Goal: Transaction & Acquisition: Purchase product/service

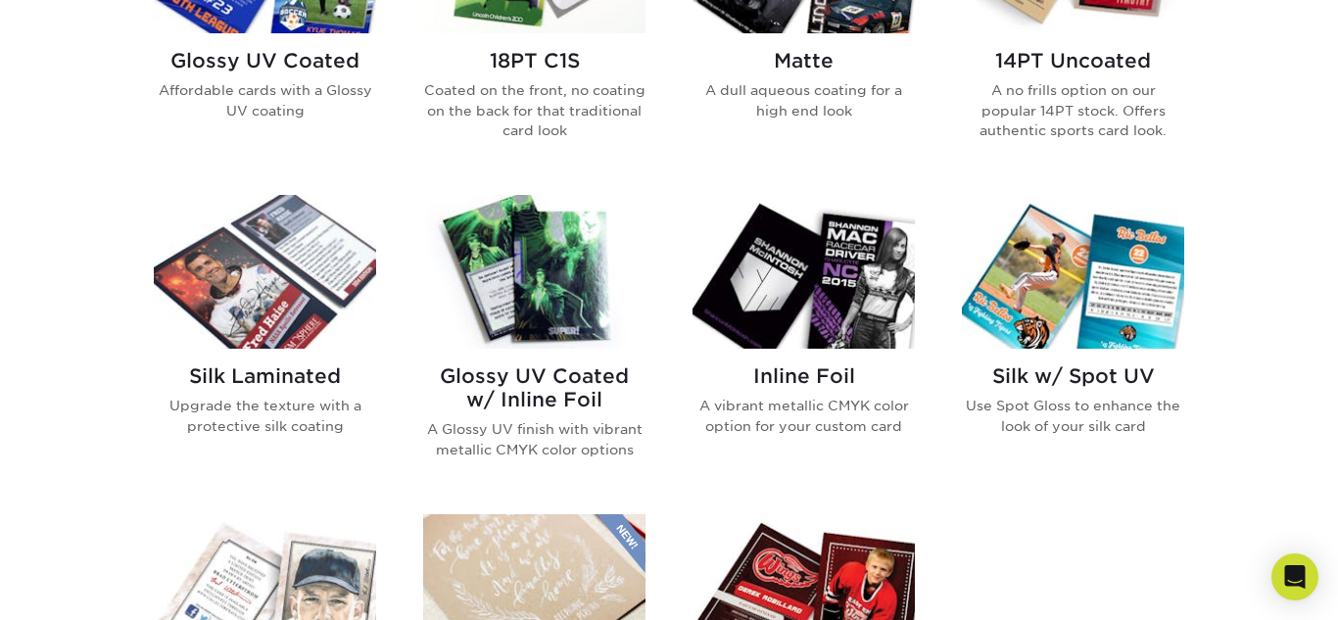
scroll to position [1058, 0]
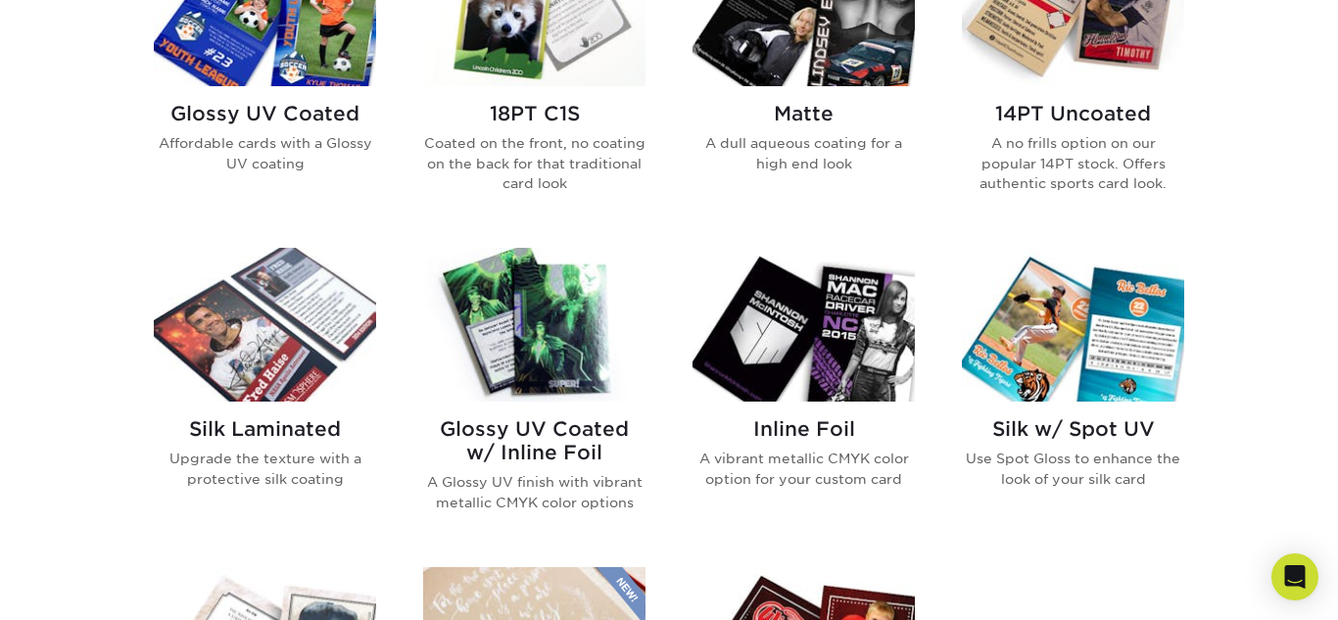
click at [516, 361] on img at bounding box center [534, 325] width 222 height 154
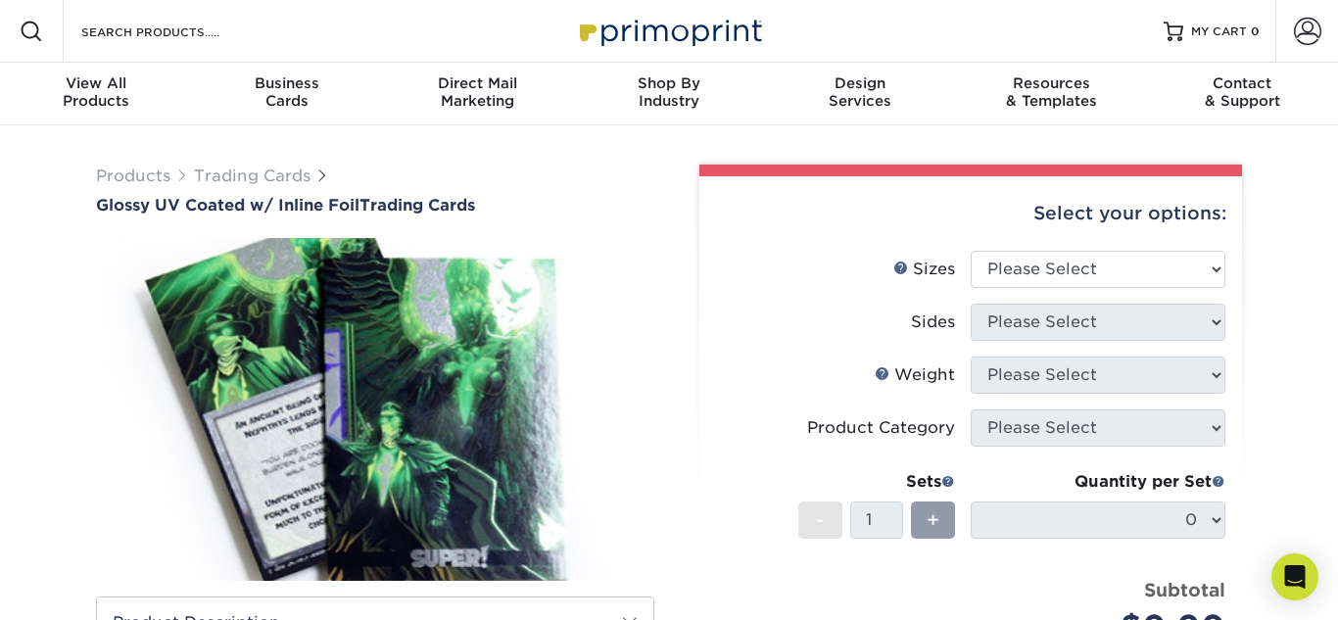
click at [1227, 271] on div "Select your options: Sizes Help Sizes Please Select 2.5" x 3.5" Sides Please Se…" at bounding box center [970, 531] width 543 height 710
click at [1216, 268] on select "Please Select 2.5" x 3.5"" at bounding box center [1098, 269] width 255 height 37
select select "2.50x3.50"
click at [971, 251] on select "Please Select 2.5" x 3.5"" at bounding box center [1098, 269] width 255 height 37
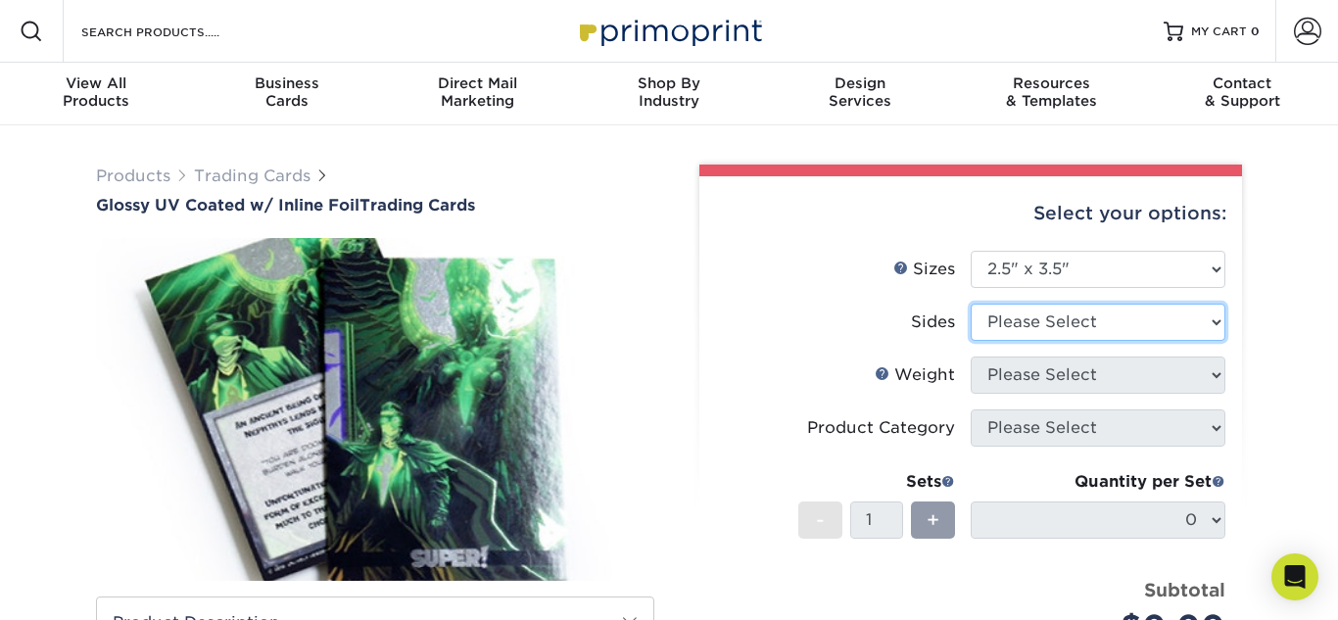
click at [1212, 326] on select "Please Select Print Both Sides - Foil Back Only Print Both Sides - Foil Both Si…" at bounding box center [1098, 322] width 255 height 37
select select "e9e9dfb3-fba1-4d60-972c-fd9ca5904d33"
click at [971, 304] on select "Please Select Print Both Sides - Foil Back Only Print Both Sides - Foil Both Si…" at bounding box center [1098, 322] width 255 height 37
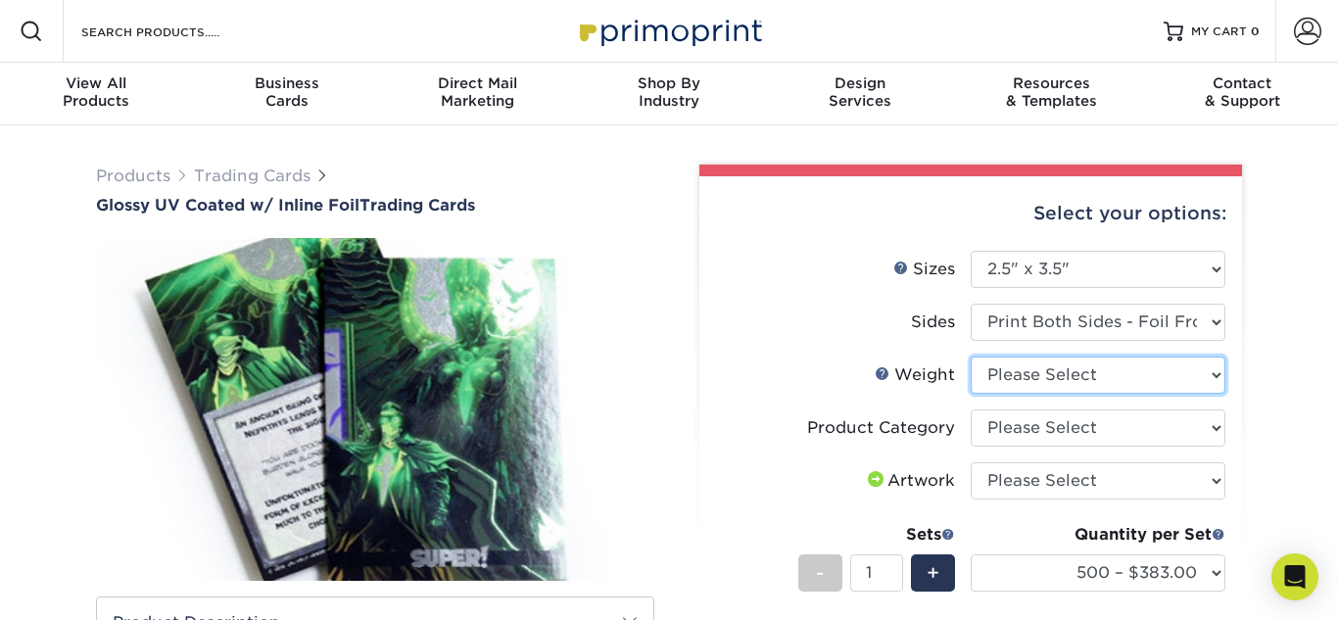
click at [1221, 373] on select "Please Select 16PT" at bounding box center [1098, 375] width 255 height 37
select select "16PT"
click at [971, 357] on select "Please Select 16PT" at bounding box center [1098, 375] width 255 height 37
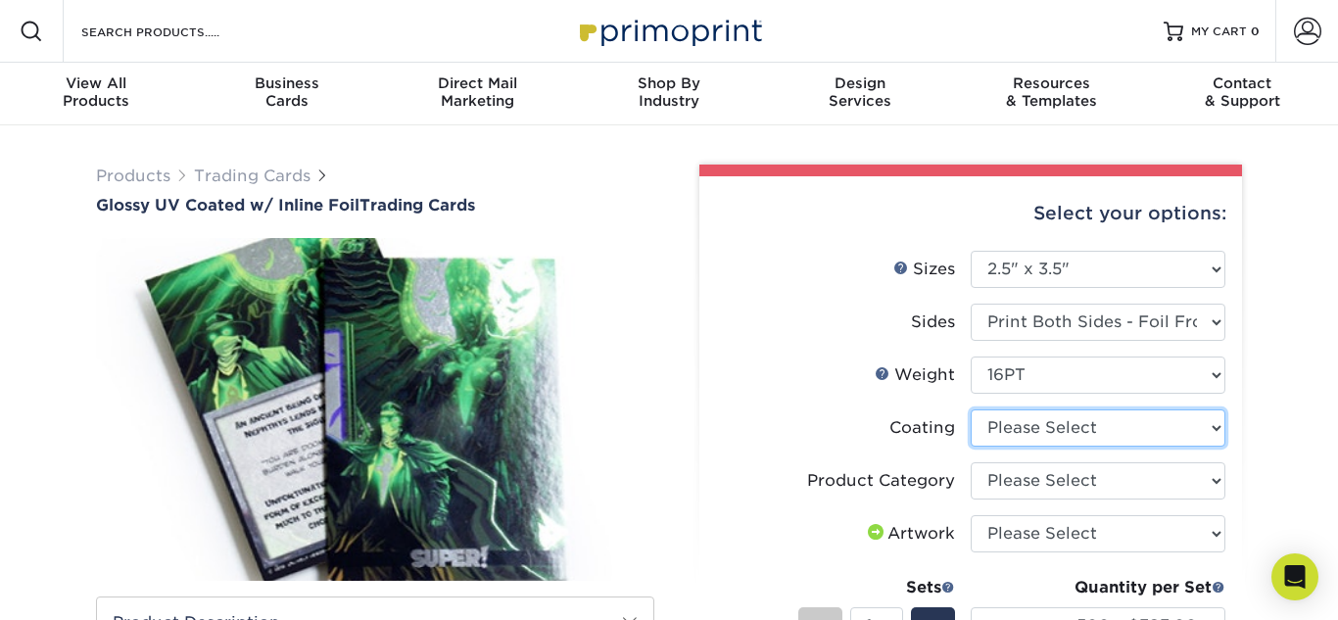
click at [1217, 431] on select at bounding box center [1098, 427] width 255 height 37
click at [971, 409] on select at bounding box center [1098, 427] width 255 height 37
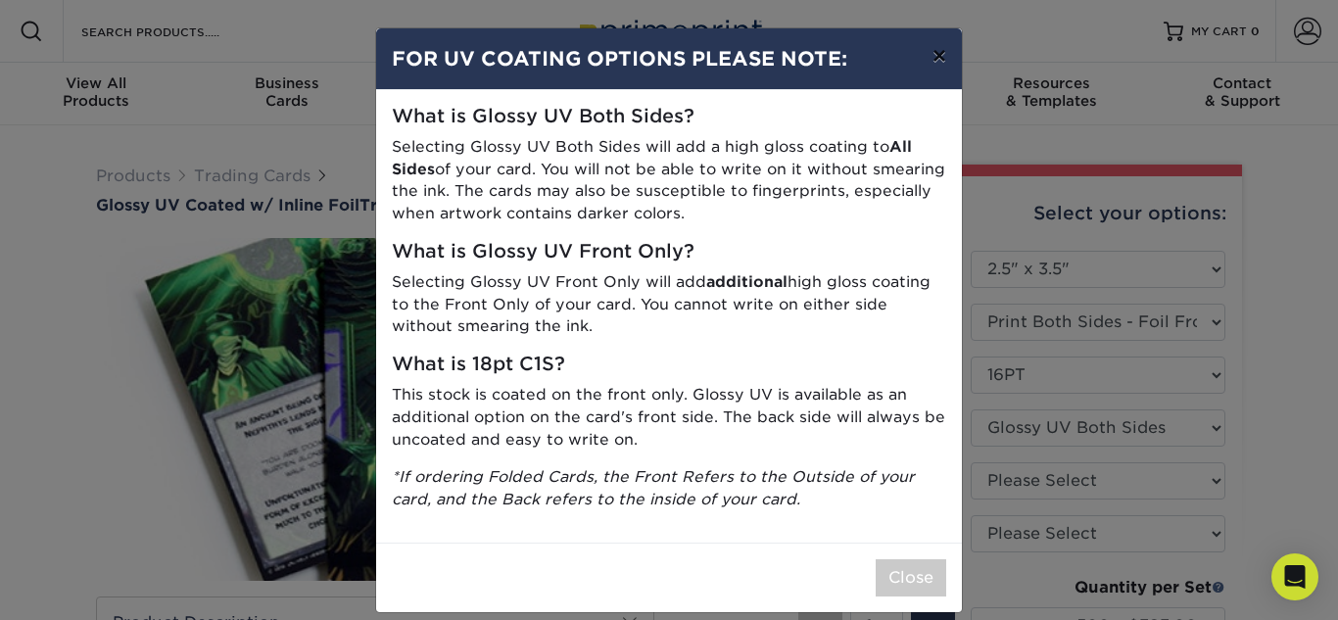
click at [934, 58] on button "×" at bounding box center [939, 55] width 45 height 55
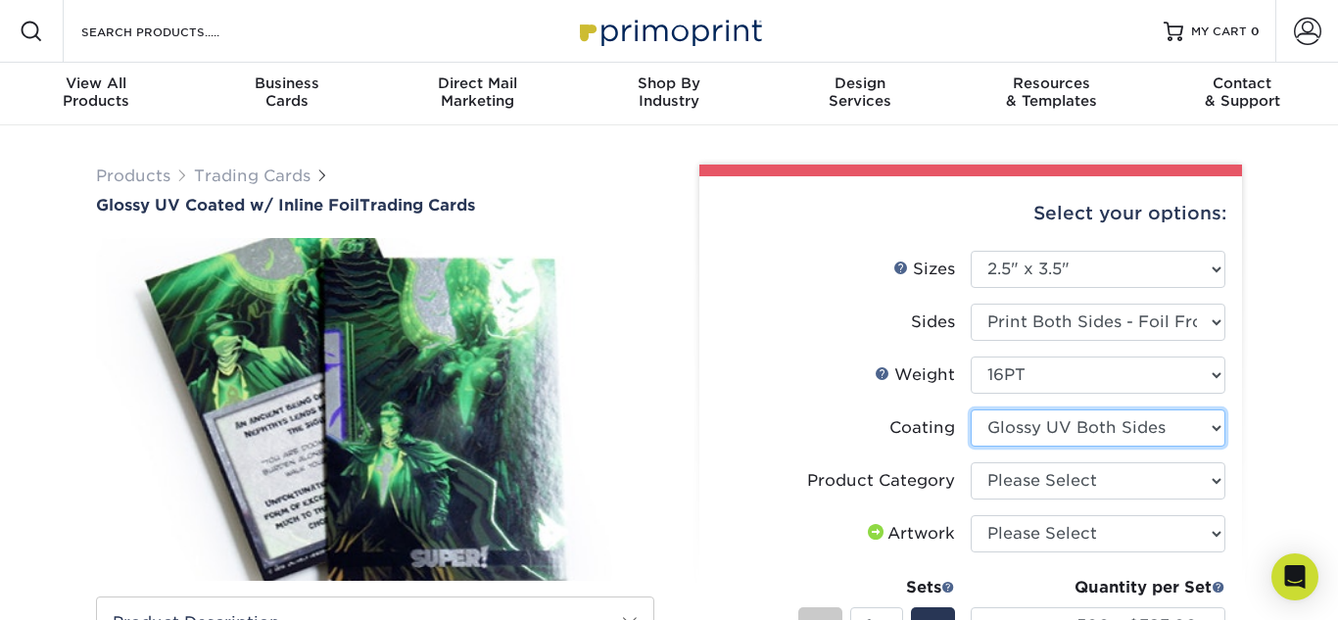
click at [1215, 423] on select at bounding box center [1098, 427] width 255 height 37
select select "-1"
click at [971, 409] on select at bounding box center [1098, 427] width 255 height 37
select select
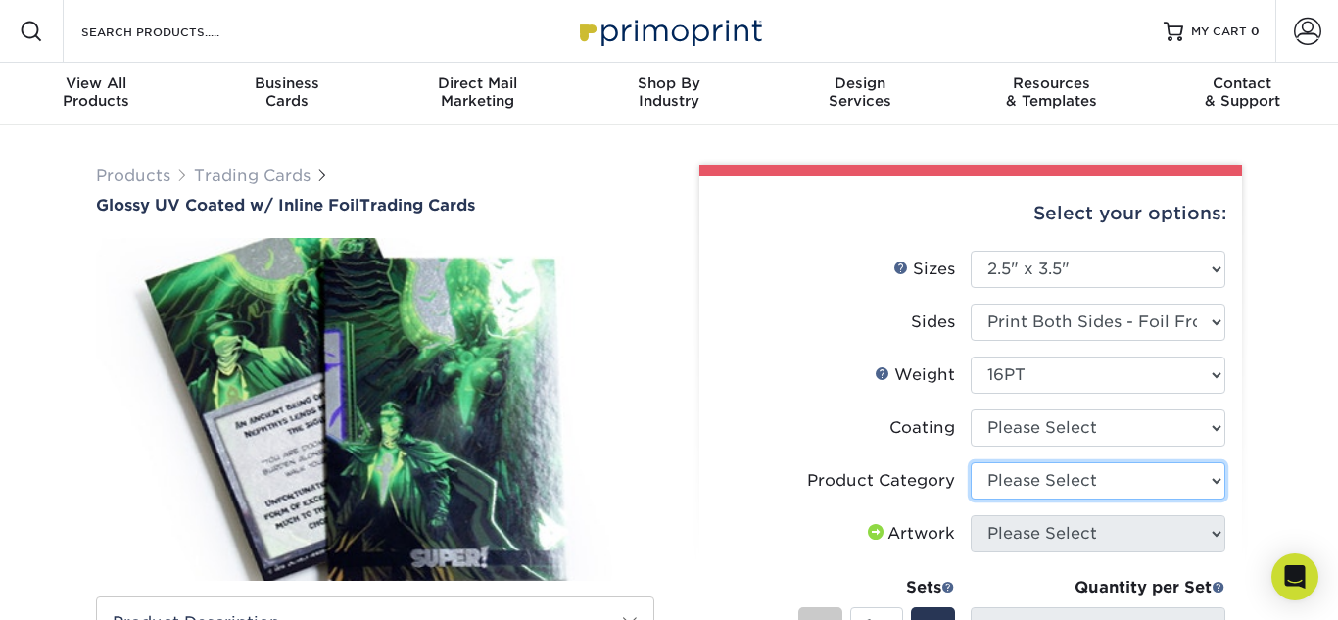
click at [1118, 476] on select "Please Select Trading Cards" at bounding box center [1098, 480] width 255 height 37
select select "c2f9bce9-36c2-409d-b101-c29d9d031e18"
click at [971, 462] on select "Please Select Trading Cards" at bounding box center [1098, 480] width 255 height 37
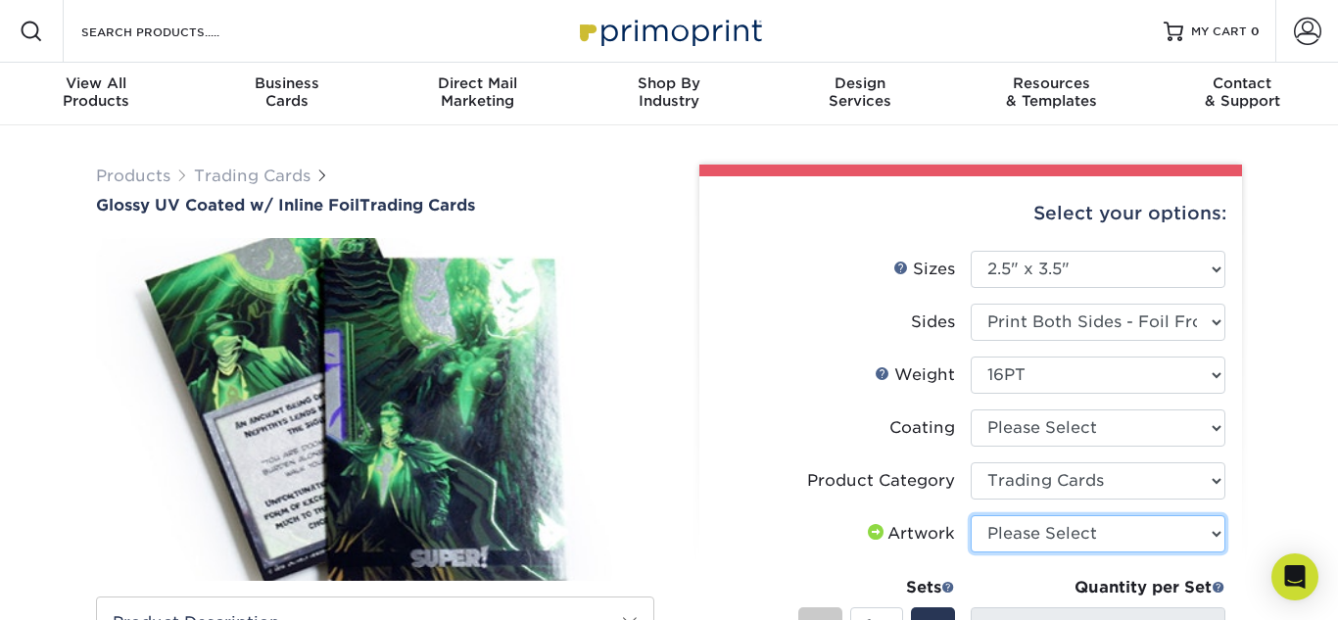
click at [1111, 541] on select "Please Select I will upload files I need a design - $100" at bounding box center [1098, 533] width 255 height 37
click at [971, 515] on select "Please Select I will upload files I need a design - $100" at bounding box center [1098, 533] width 255 height 37
select select "design"
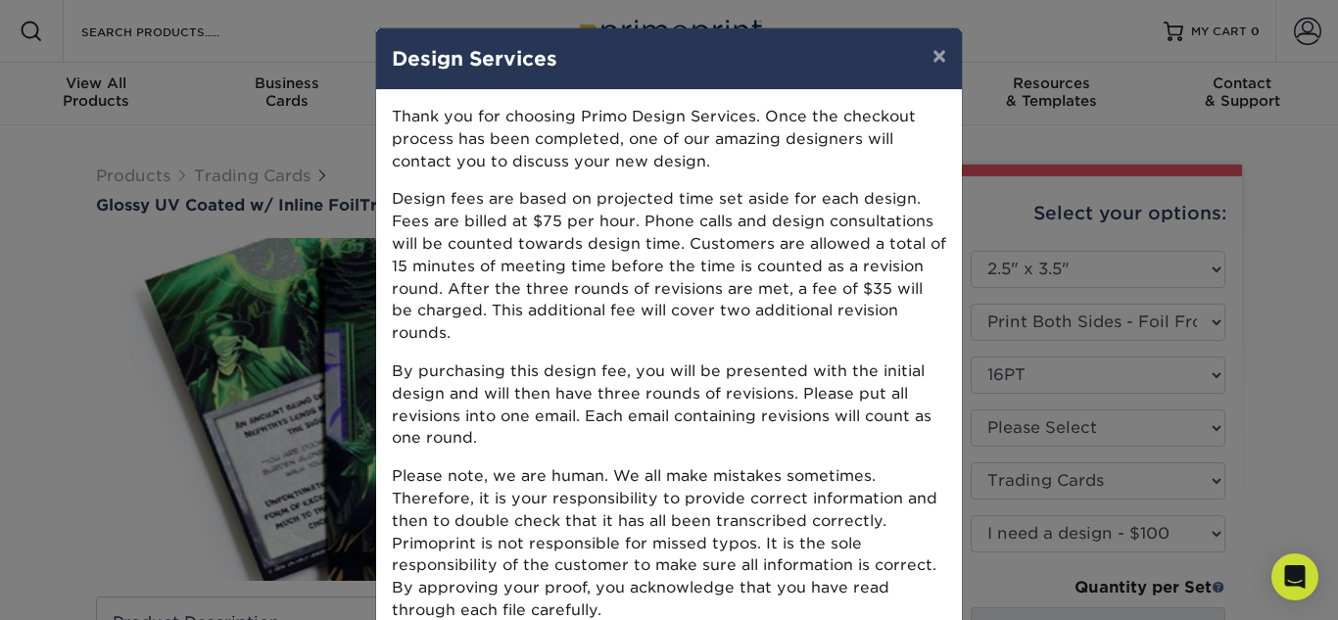
scroll to position [39, 0]
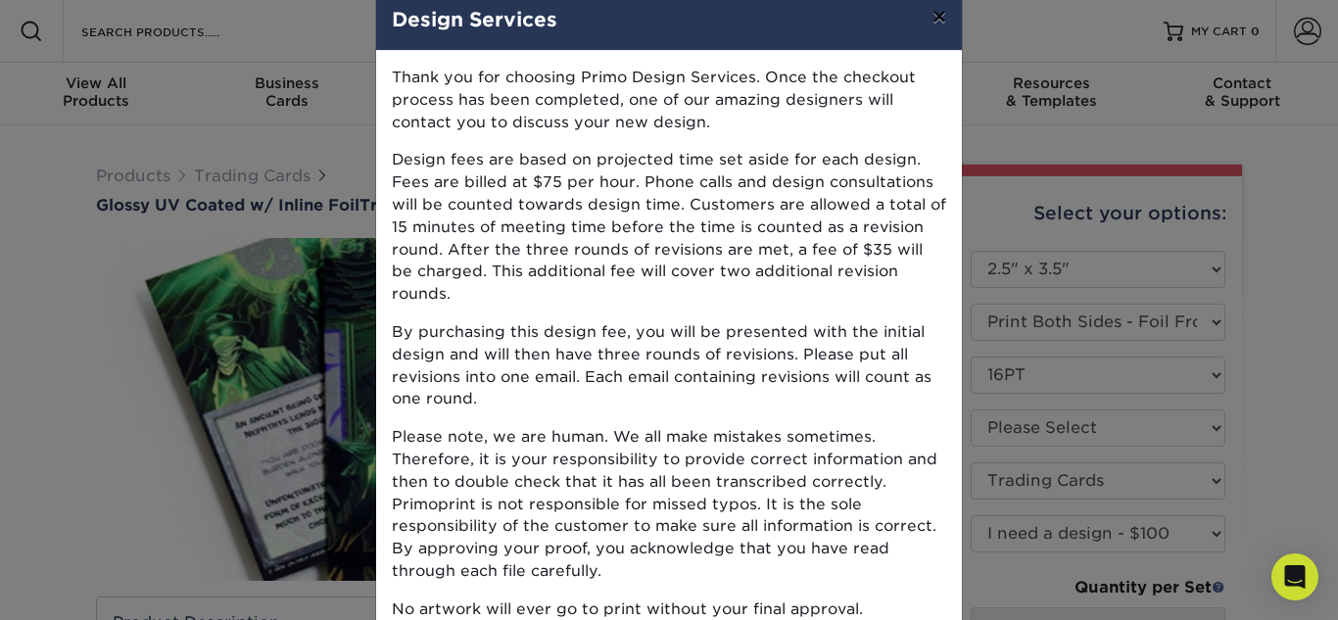
click at [937, 13] on button "×" at bounding box center [939, 16] width 45 height 55
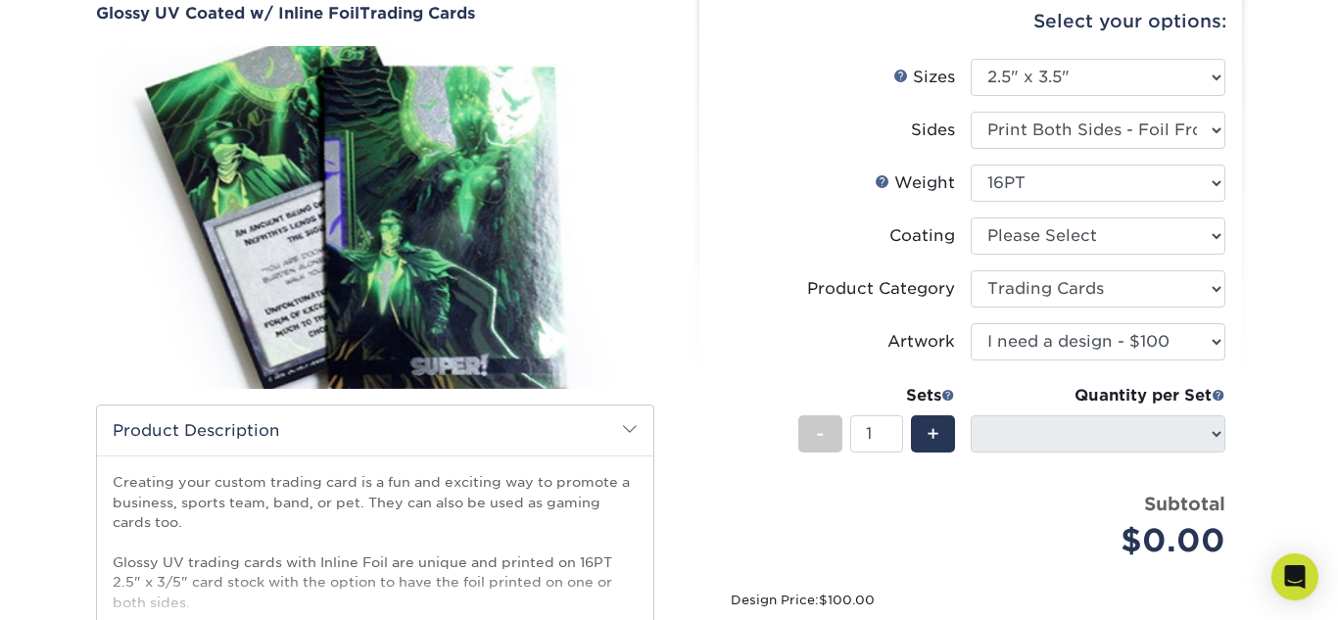
scroll to position [196, 0]
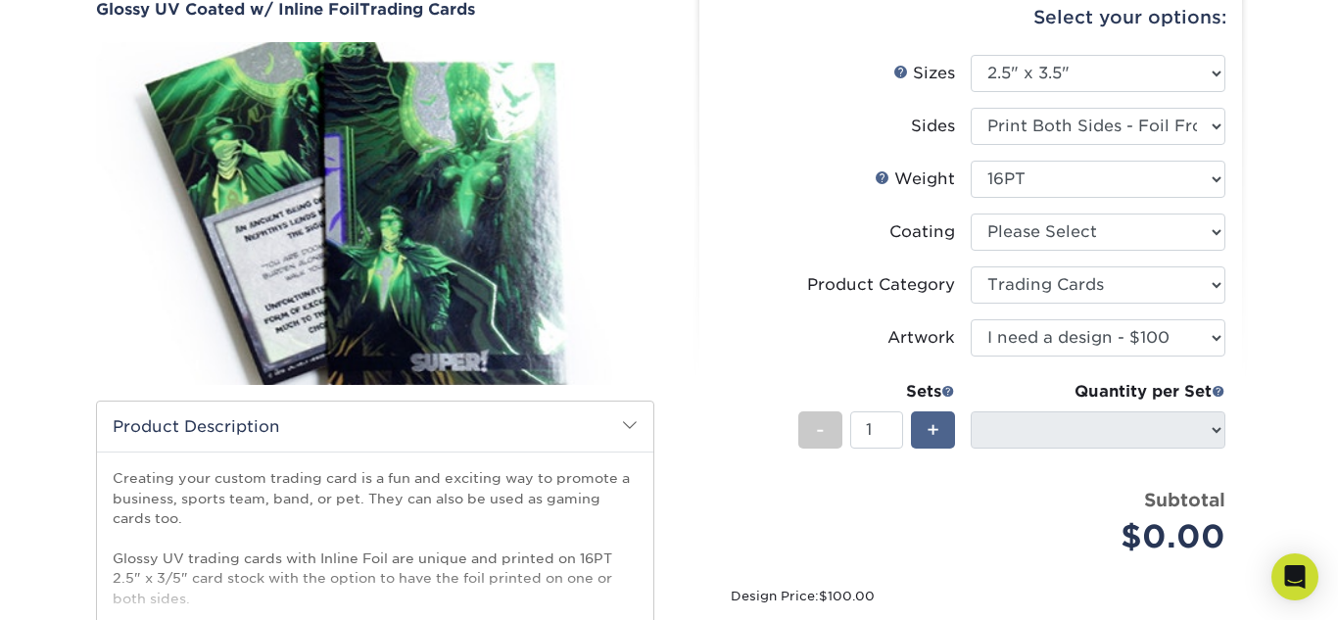
click at [927, 426] on span "+" at bounding box center [933, 429] width 13 height 29
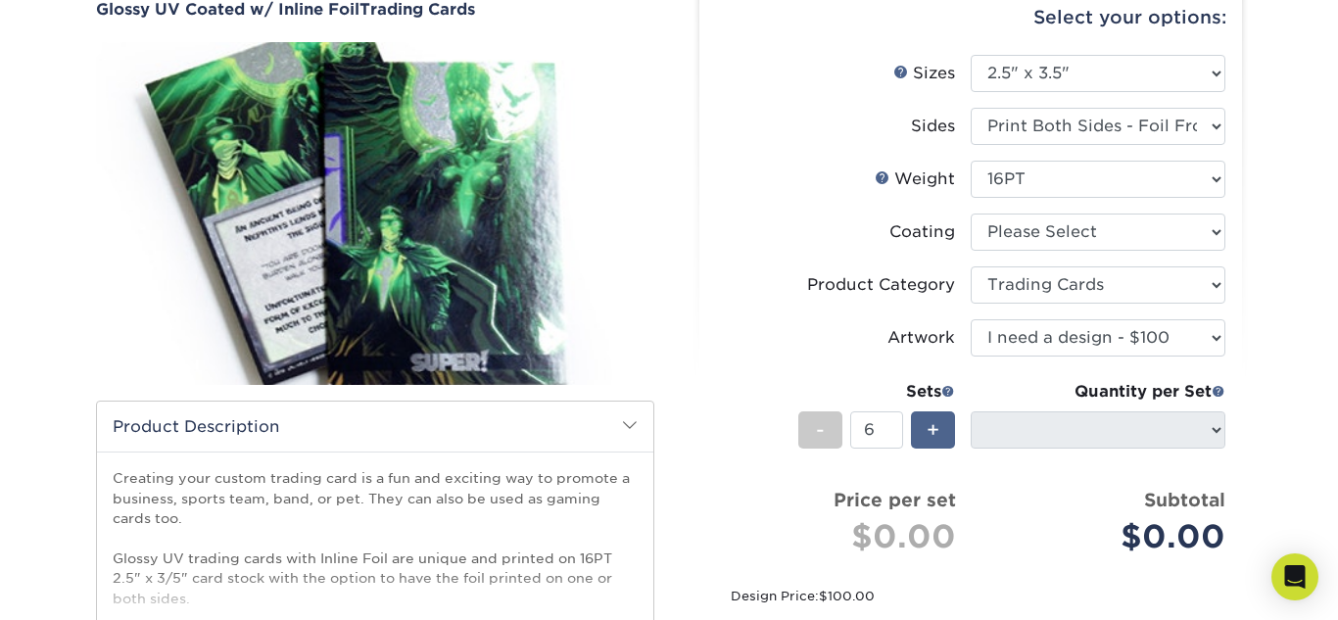
click at [927, 426] on span "+" at bounding box center [933, 429] width 13 height 29
type input "10"
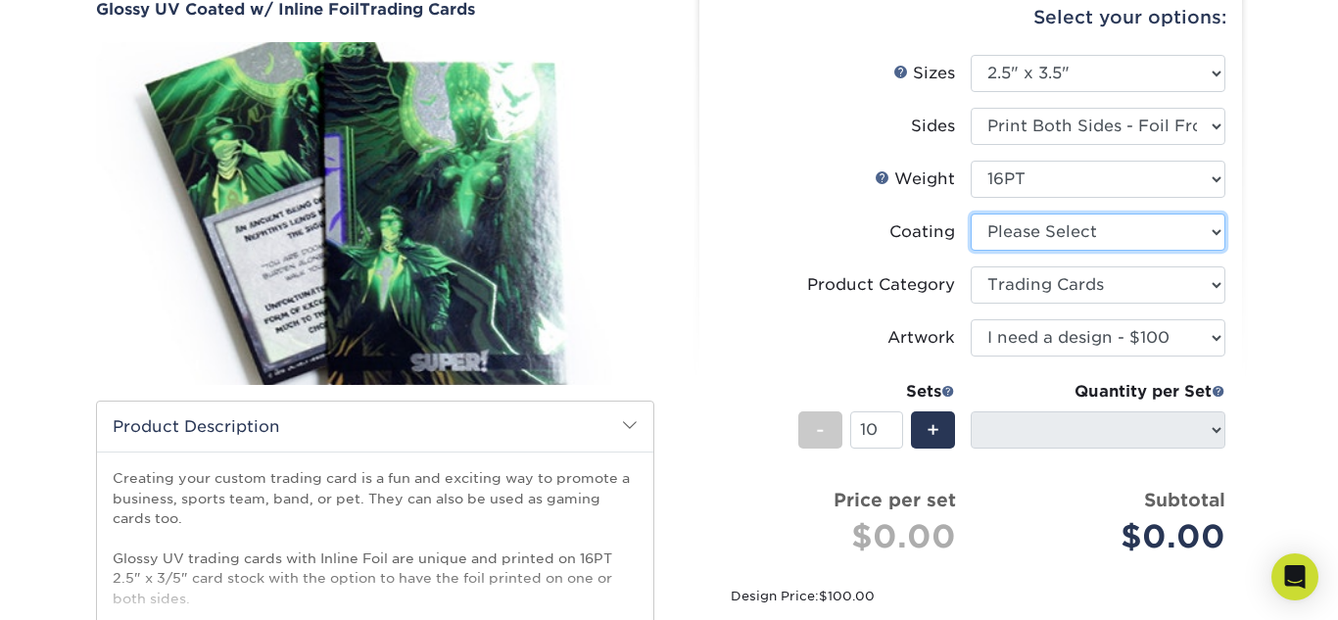
click at [1212, 241] on select at bounding box center [1098, 232] width 255 height 37
select select "ae367451-b2b8-45df-a344-0f05b6a12993"
click at [971, 214] on select at bounding box center [1098, 232] width 255 height 37
select select "-1"
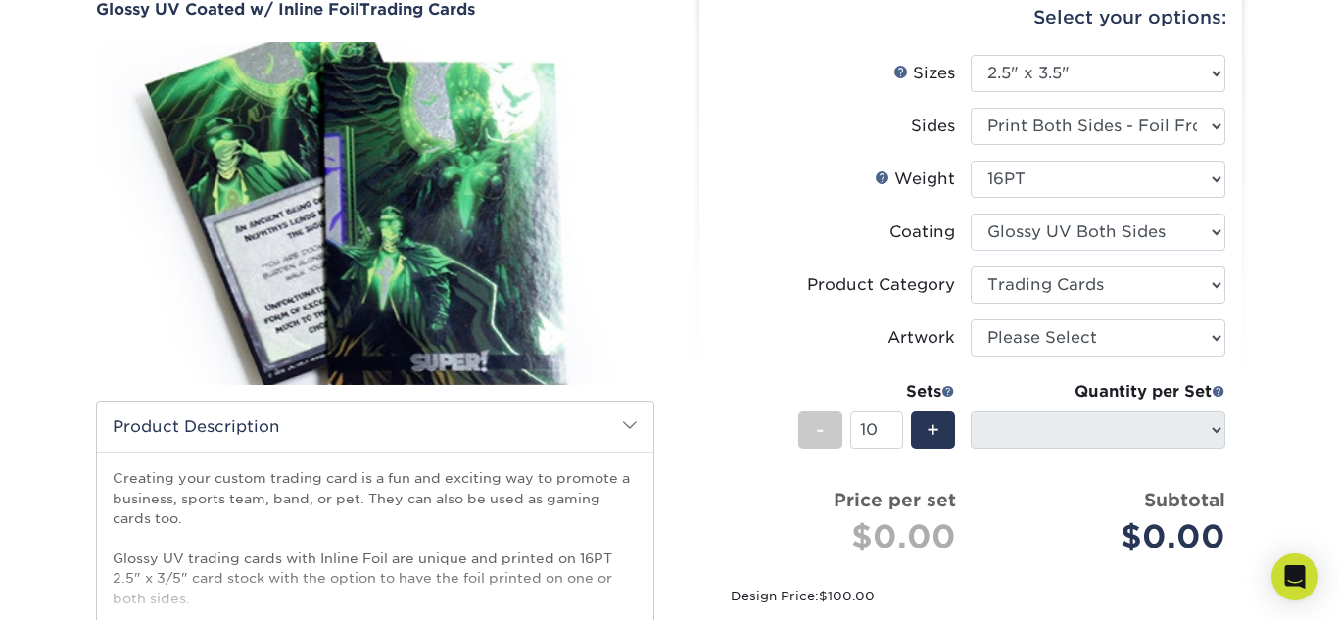
select select "-1"
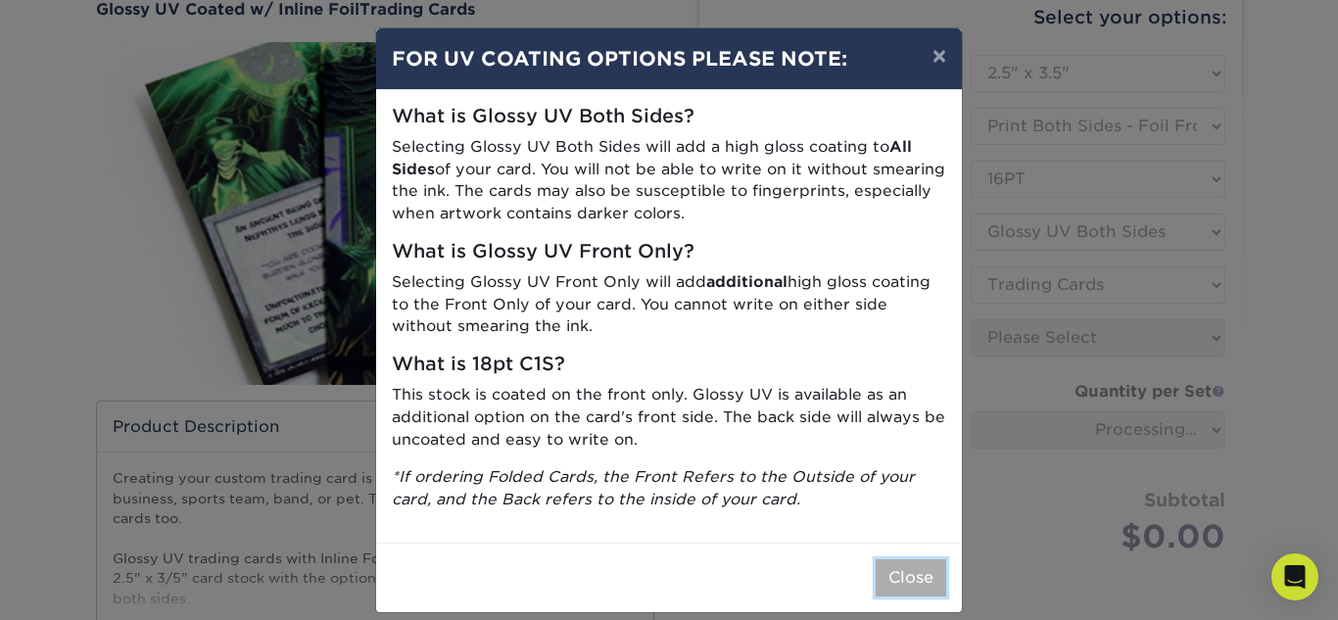
click at [885, 589] on button "Close" at bounding box center [911, 577] width 71 height 37
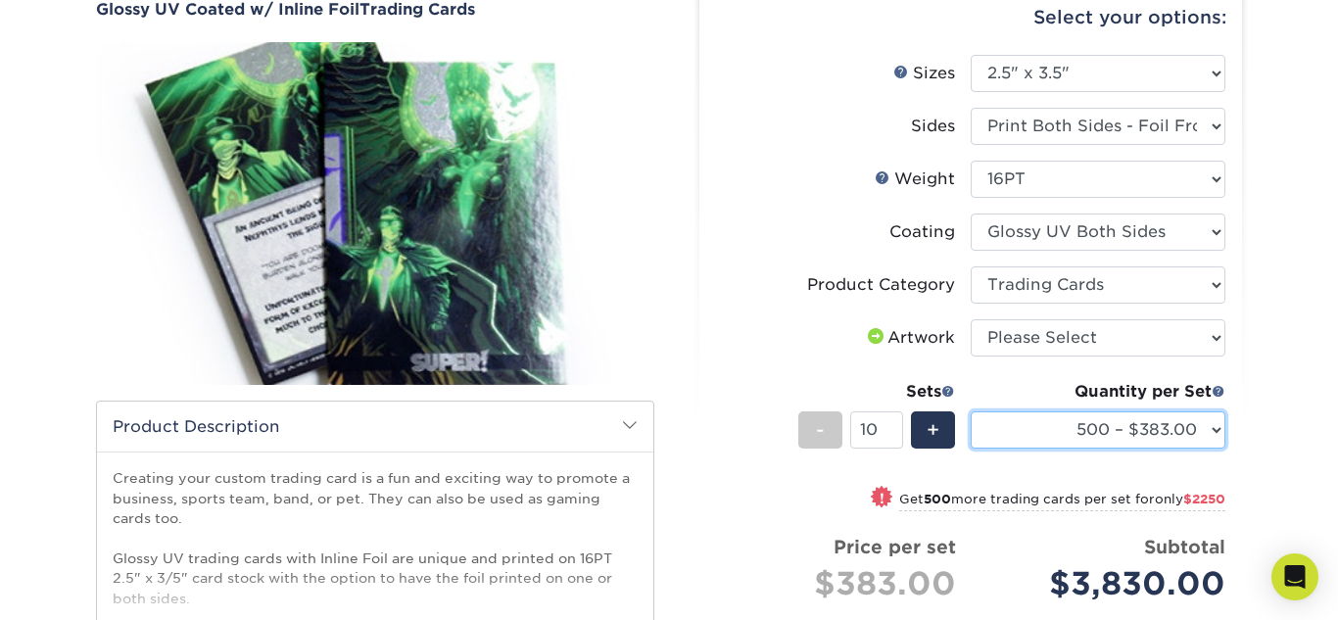
click at [1220, 431] on select "500 – $383.00 1000 – $608.00 2500 – $883.00 5000 – $1252.00" at bounding box center [1098, 429] width 255 height 37
click at [837, 443] on div "-" at bounding box center [820, 429] width 44 height 37
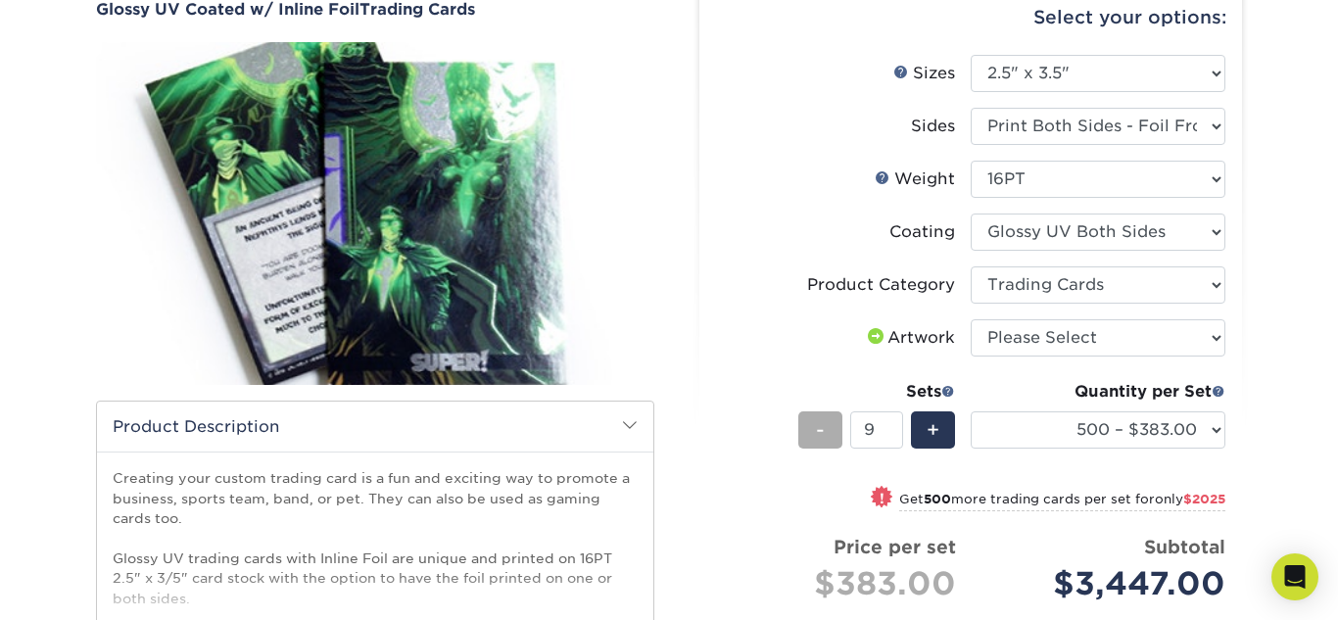
click at [837, 443] on div "-" at bounding box center [820, 429] width 44 height 37
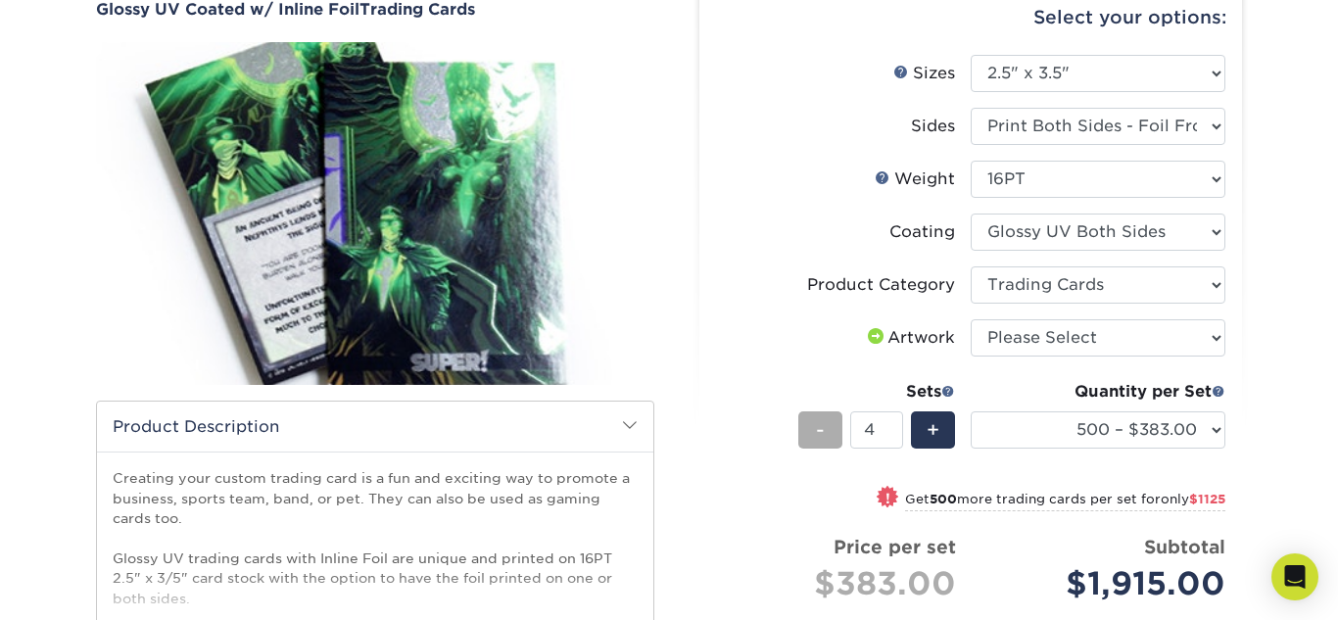
click at [837, 443] on div "-" at bounding box center [820, 429] width 44 height 37
type input "1"
click at [837, 443] on div "-" at bounding box center [820, 429] width 44 height 37
